Goal: Navigation & Orientation: Find specific page/section

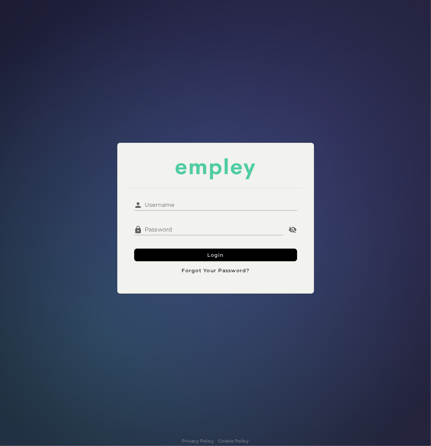
click at [137, 181] on div "Username Username Password Password Login Forgot Your Password?" at bounding box center [215, 218] width 197 height 151
click at [149, 197] on input "Username" at bounding box center [220, 202] width 155 height 17
type input "********"
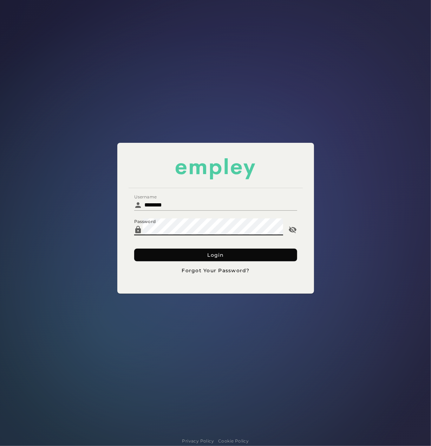
click at [154, 251] on button "Login" at bounding box center [215, 255] width 163 height 13
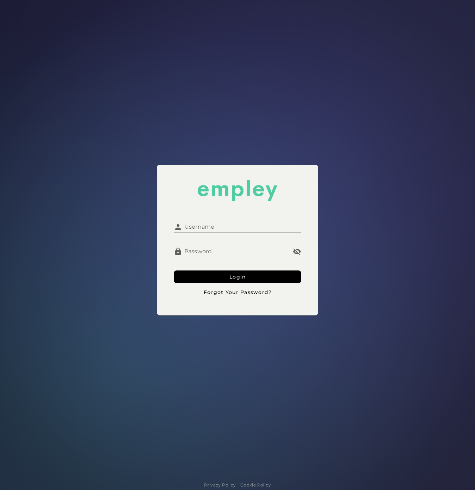
click at [186, 220] on input "Username" at bounding box center [241, 224] width 119 height 17
type input "********"
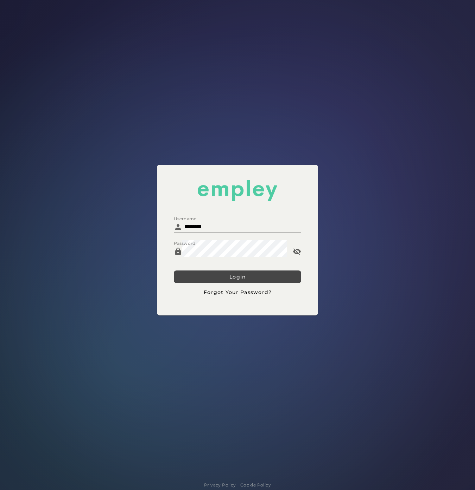
click at [192, 272] on button "Login" at bounding box center [237, 277] width 127 height 13
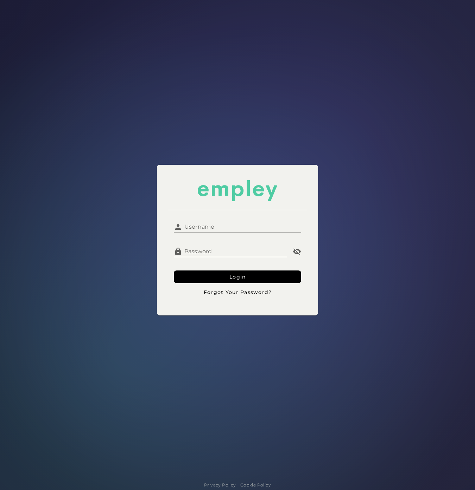
click at [243, 234] on div at bounding box center [237, 237] width 127 height 8
click at [227, 226] on input "Username" at bounding box center [241, 224] width 119 height 17
type input "********"
click at [192, 279] on button "Login" at bounding box center [237, 277] width 127 height 13
click at [245, 213] on div "Username Username Password Password Login Forgot Your Password?" at bounding box center [237, 257] width 138 height 94
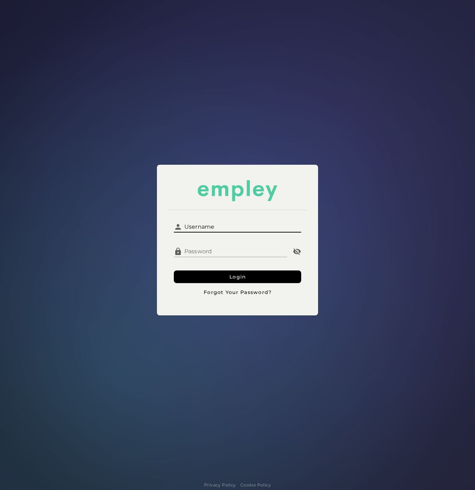
click at [229, 224] on input "Username" at bounding box center [241, 224] width 119 height 17
type input "********"
click at [194, 271] on button "Login" at bounding box center [237, 277] width 127 height 13
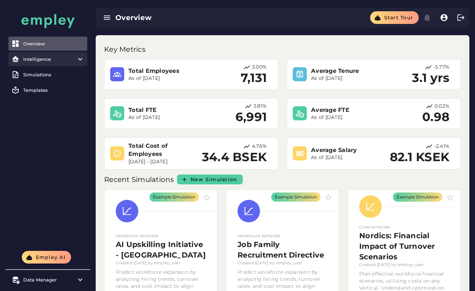
click at [38, 62] on item\) "Intelligence" at bounding box center [47, 59] width 79 height 14
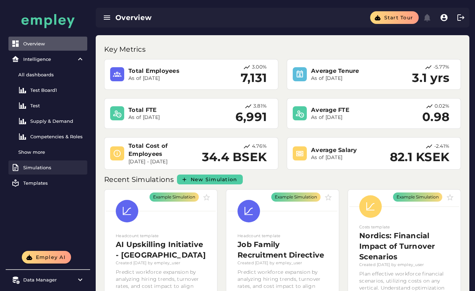
click at [39, 162] on link "Simulations" at bounding box center [47, 167] width 79 height 14
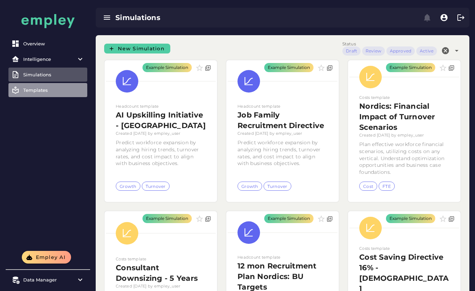
click at [52, 92] on div "Templates" at bounding box center [53, 90] width 61 height 6
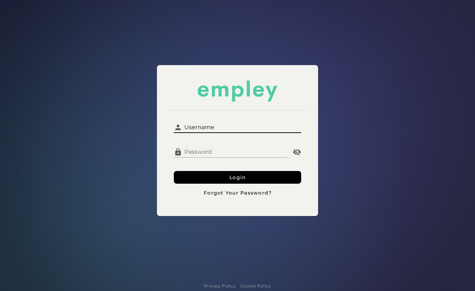
click at [202, 127] on input "Username" at bounding box center [241, 124] width 119 height 17
type input "********"
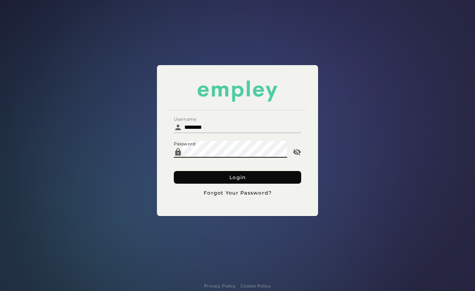
click at [194, 182] on button "Login" at bounding box center [237, 177] width 127 height 13
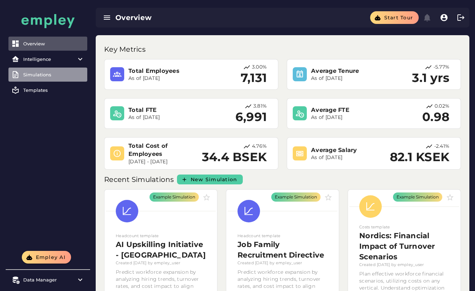
click at [64, 73] on div "Simulations" at bounding box center [53, 75] width 61 height 6
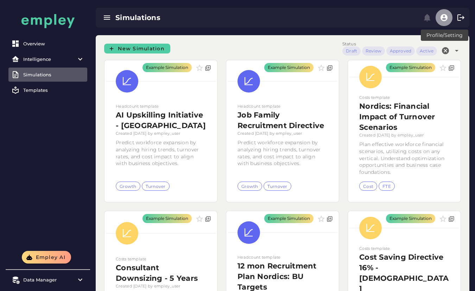
click at [444, 20] on icon "button" at bounding box center [443, 17] width 8 height 8
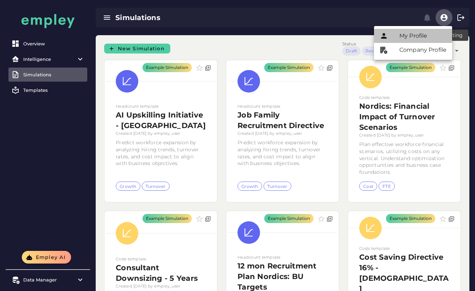
click at [430, 32] on div "My Profile" at bounding box center [422, 36] width 47 height 8
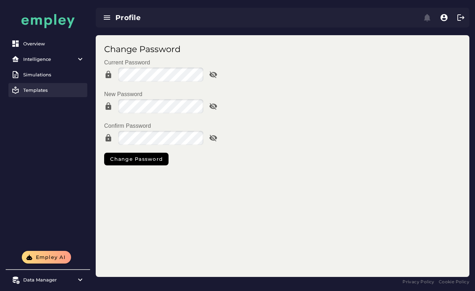
click at [37, 87] on div "Templates" at bounding box center [53, 90] width 61 height 6
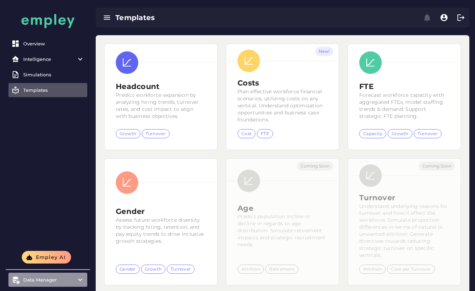
click at [45, 284] on item\) "Data Manager" at bounding box center [47, 279] width 79 height 14
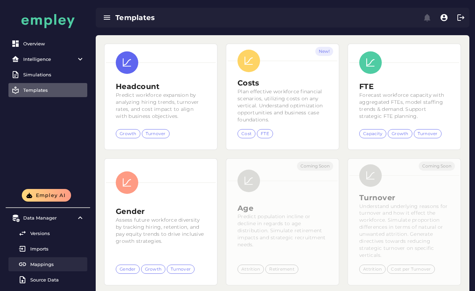
click at [42, 265] on div "Mappings" at bounding box center [57, 264] width 54 height 6
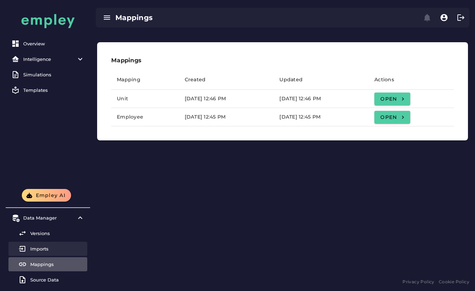
click at [42, 248] on div "Imports" at bounding box center [57, 249] width 54 height 6
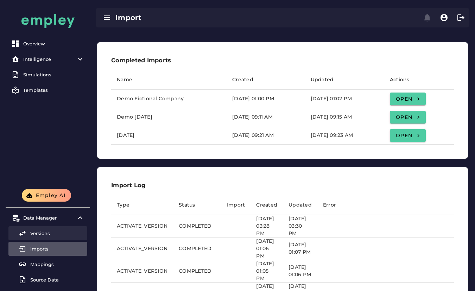
click at [44, 236] on link "Versions" at bounding box center [47, 233] width 79 height 14
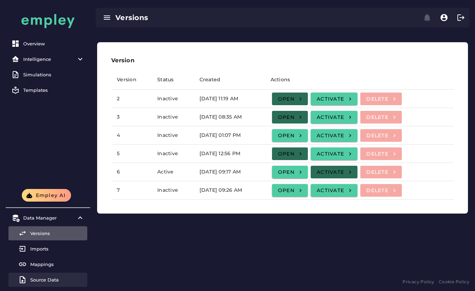
click at [49, 281] on div "Source Data" at bounding box center [57, 280] width 54 height 6
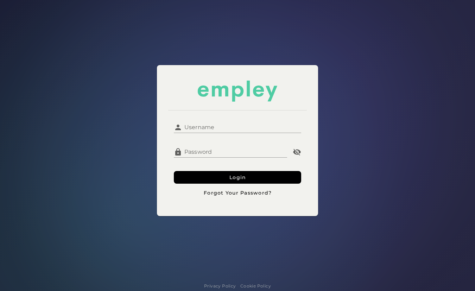
click at [247, 123] on input "Username" at bounding box center [241, 124] width 119 height 17
type input "********"
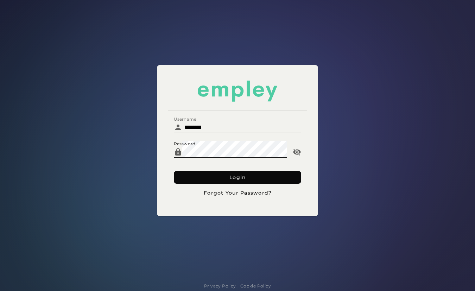
click at [185, 174] on button "Login" at bounding box center [237, 177] width 127 height 13
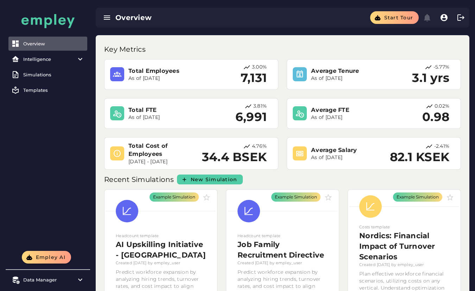
click at [78, 192] on div "Overview Intelligence All dashboards Test Board1 Test Supply & Demand Competenc…" at bounding box center [48, 125] width 84 height 251
click at [438, 16] on button "button" at bounding box center [443, 17] width 17 height 17
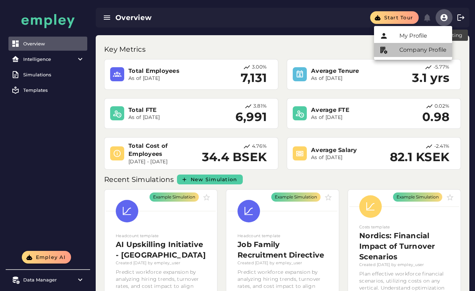
click at [406, 47] on div "Company Profile" at bounding box center [422, 50] width 47 height 8
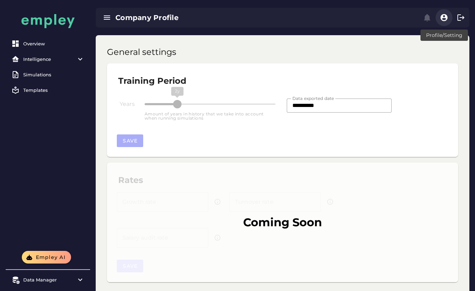
click at [446, 19] on icon "button" at bounding box center [443, 17] width 8 height 8
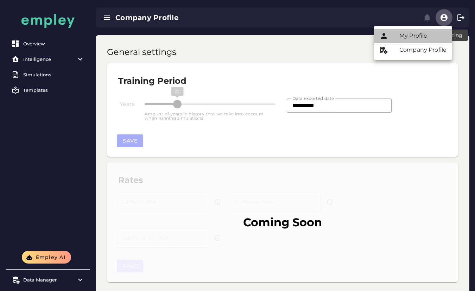
click at [414, 38] on div "My Profile" at bounding box center [422, 36] width 47 height 8
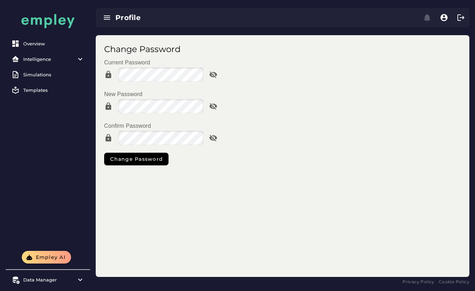
click at [71, 270] on div "Data Manager Versions Imports Mappings Source Data" at bounding box center [48, 280] width 84 height 21
click at [71, 282] on div "Data Manager" at bounding box center [47, 280] width 49 height 6
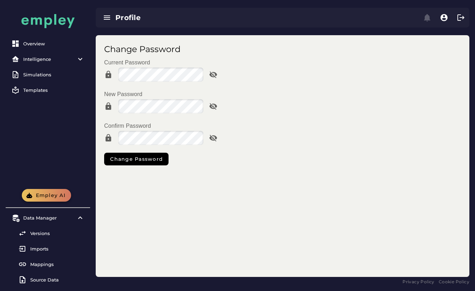
click at [43, 194] on span "Empley AI" at bounding box center [50, 195] width 30 height 6
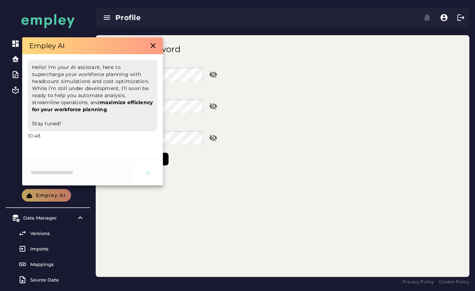
click at [106, 166] on div at bounding box center [92, 172] width 141 height 25
click at [135, 210] on div "Change Password Current Password New Password Confirm Password Change Password" at bounding box center [282, 155] width 373 height 241
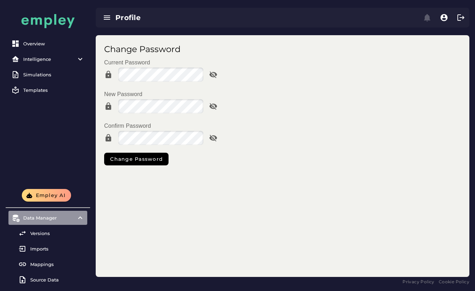
click at [80, 213] on icon at bounding box center [80, 217] width 8 height 8
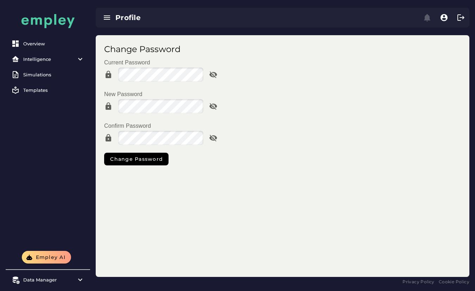
drag, startPoint x: 148, startPoint y: 239, endPoint x: 248, endPoint y: 288, distance: 111.1
click at [151, 242] on div "Change Password Current Password New Password Confirm Password Change Password" at bounding box center [282, 155] width 373 height 241
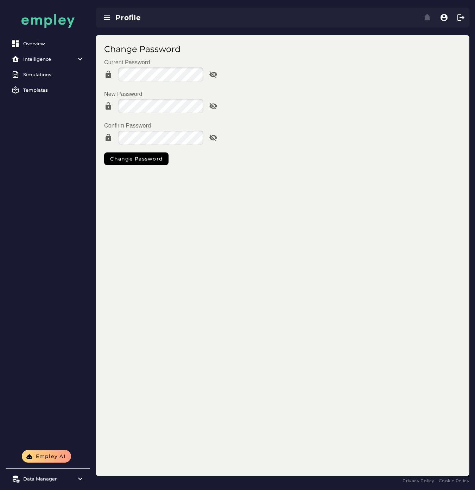
click at [420, 290] on div "Change Password Current Password New Password Confirm Password Change Password" at bounding box center [282, 255] width 373 height 441
